Goal: Find contact information: Find contact information

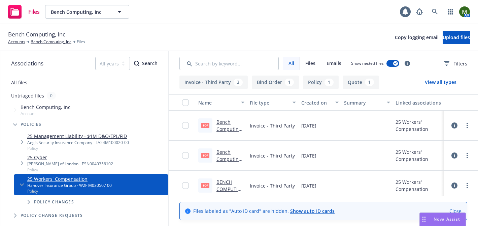
scroll to position [94, 0]
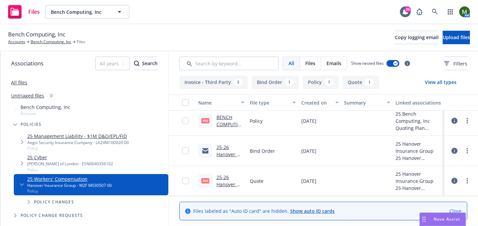
click at [221, 175] on link "25-26 Hanover WC Quote.pdf" at bounding box center [230, 184] width 28 height 21
click at [224, 148] on link "25-26 Hanover WC Bind Request.msg" at bounding box center [230, 161] width 28 height 35
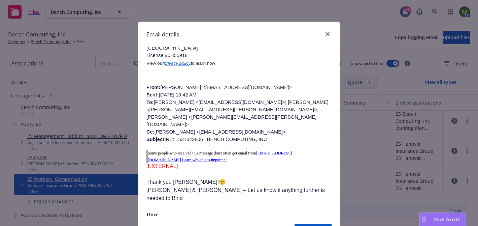
scroll to position [189, 0]
drag, startPoint x: 286, startPoint y: 88, endPoint x: 218, endPoint y: 87, distance: 68.0
click at [218, 87] on span "[PERSON_NAME] <[EMAIL_ADDRESS][DOMAIN_NAME]> Sent: [DATE] 10:42 AM To: [PERSON_…" at bounding box center [237, 112] width 182 height 57
copy span "[EMAIL_ADDRESS][DOMAIN_NAME]"
click at [329, 33] on icon "close" at bounding box center [327, 34] width 4 height 4
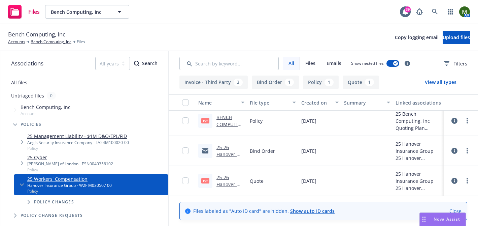
click at [55, 33] on span "Bench Computing, Inc" at bounding box center [36, 34] width 57 height 9
copy span "Bench Computing, Inc"
click at [39, 40] on link "Bench Computing, Inc" at bounding box center [51, 42] width 41 height 6
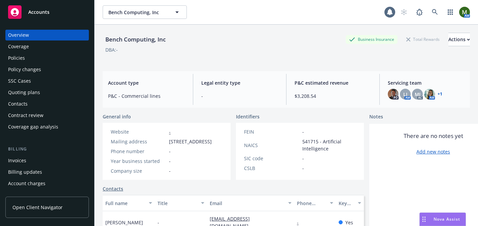
click at [29, 53] on div "Policies" at bounding box center [47, 58] width 78 height 11
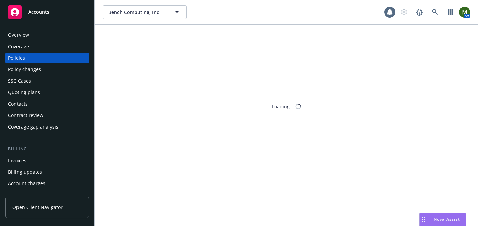
click at [29, 56] on div "Policies" at bounding box center [47, 58] width 78 height 11
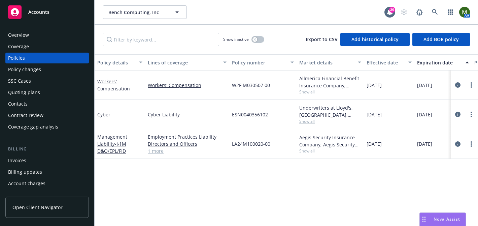
click at [244, 85] on span "W2F M030507 00" at bounding box center [251, 84] width 38 height 7
copy span "W2F M030507 00"
click at [106, 89] on link "Workers' Compensation" at bounding box center [113, 84] width 33 height 13
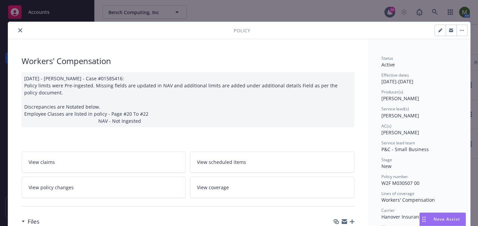
click at [345, 221] on icon "button" at bounding box center [344, 220] width 5 height 5
click at [19, 28] on icon "close" at bounding box center [20, 30] width 4 height 4
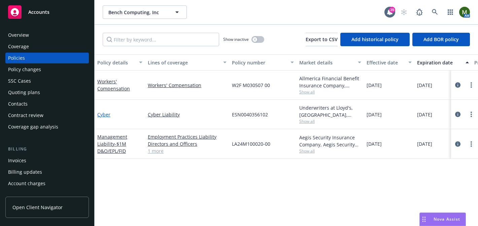
click at [105, 115] on link "Cyber" at bounding box center [103, 114] width 13 height 6
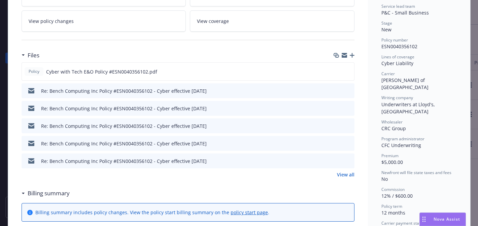
scroll to position [142, 0]
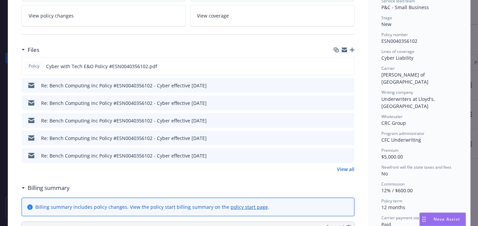
click at [346, 170] on link "View all" at bounding box center [346, 168] width 18 height 7
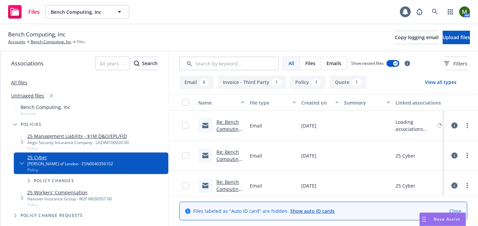
scroll to position [183, 0]
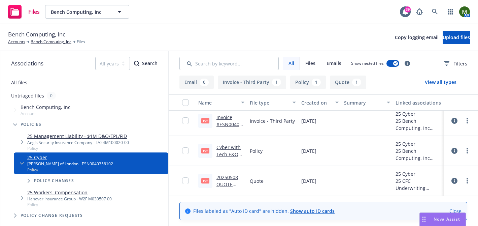
click at [234, 174] on link "20250508 QUOTE 5469484 (1).Pdf" at bounding box center [227, 188] width 22 height 28
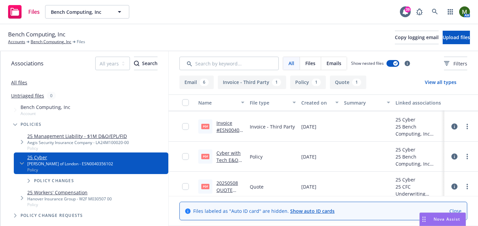
click at [229, 127] on link "Invoice #ESN0040356102.pdf" at bounding box center [229, 129] width 26 height 21
click at [231, 131] on link "Invoice #ESN0040356102.pdf" at bounding box center [229, 129] width 26 height 21
click at [386, 45] on div "Bench Computing, Inc Accounts Bench Computing, Inc Files Copy logging email Upl…" at bounding box center [239, 37] width 478 height 27
click at [395, 42] on button "Copy logging email" at bounding box center [417, 37] width 44 height 13
click at [61, 43] on link "Bench Computing, Inc" at bounding box center [51, 42] width 41 height 6
